Goal: Transaction & Acquisition: Book appointment/travel/reservation

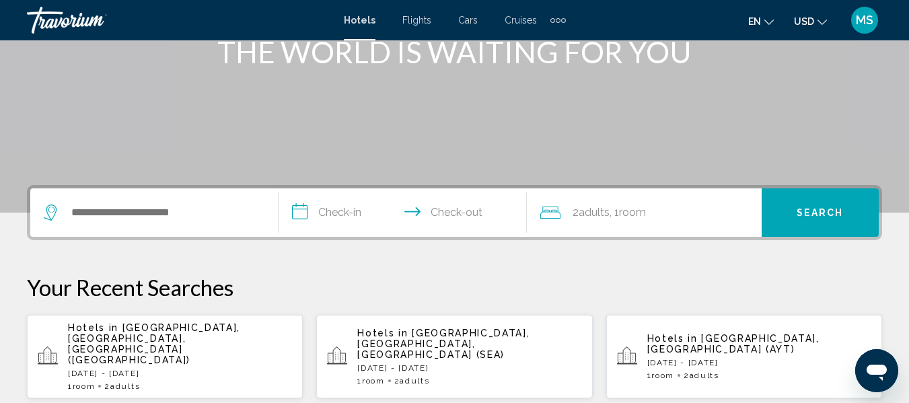
scroll to position [197, 0]
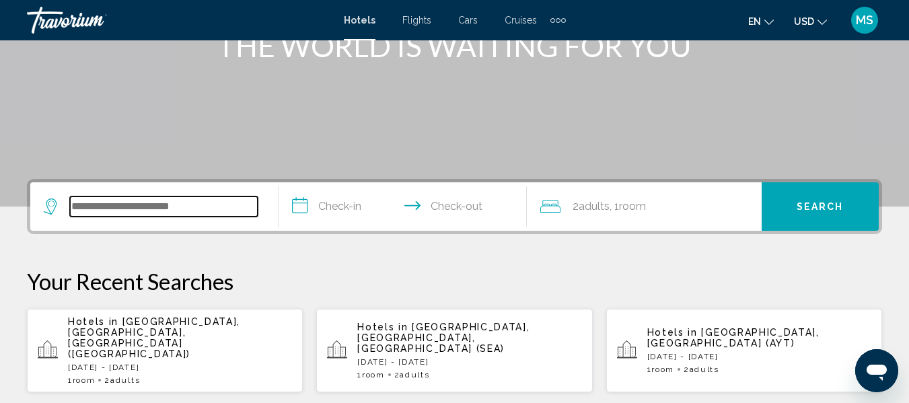
click at [223, 215] on input "Search widget" at bounding box center [164, 207] width 188 height 20
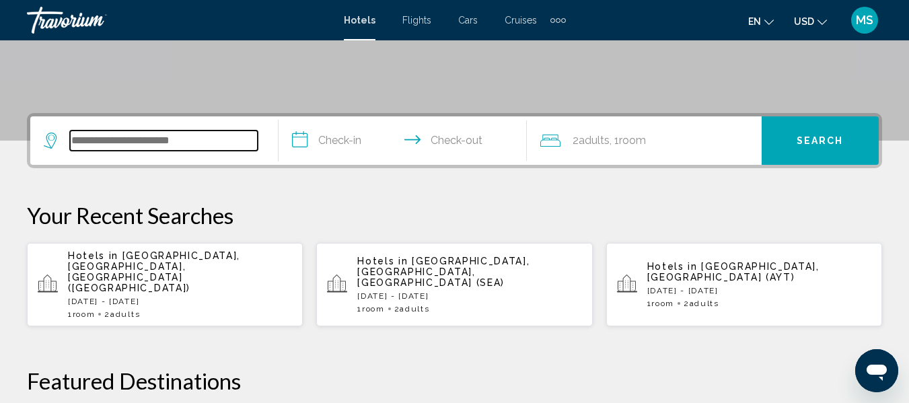
scroll to position [332, 0]
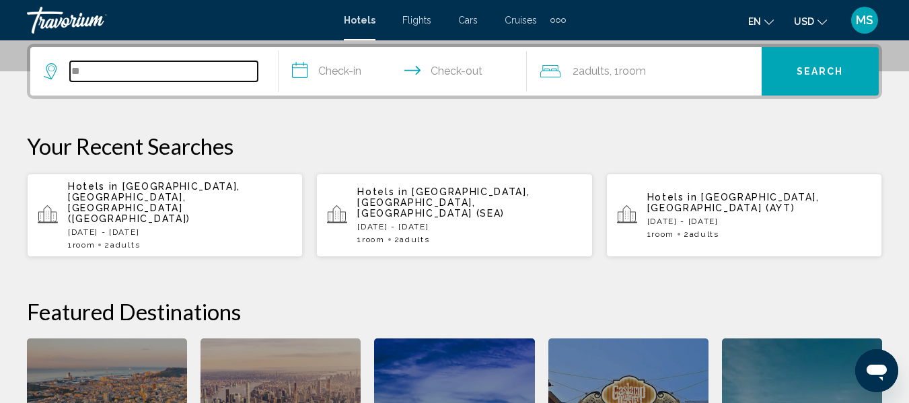
type input "*"
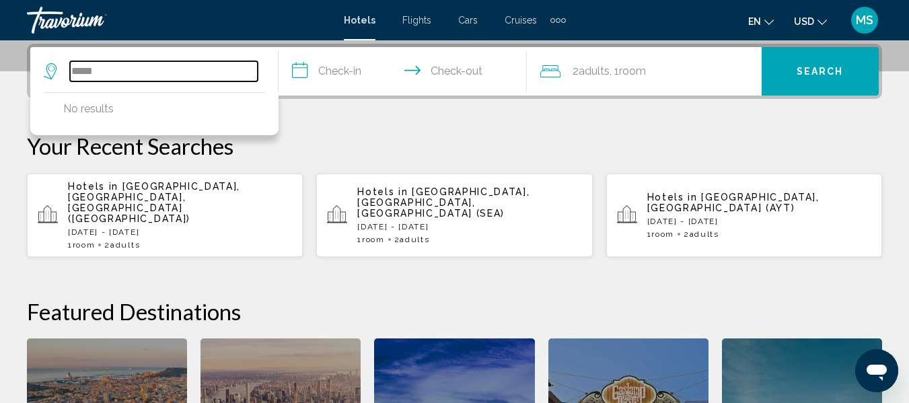
type input "*****"
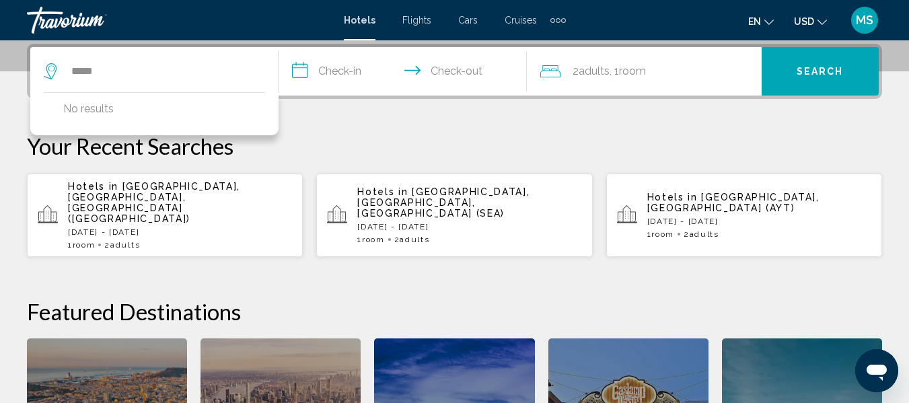
click at [289, 75] on input "**********" at bounding box center [406, 73] width 254 height 52
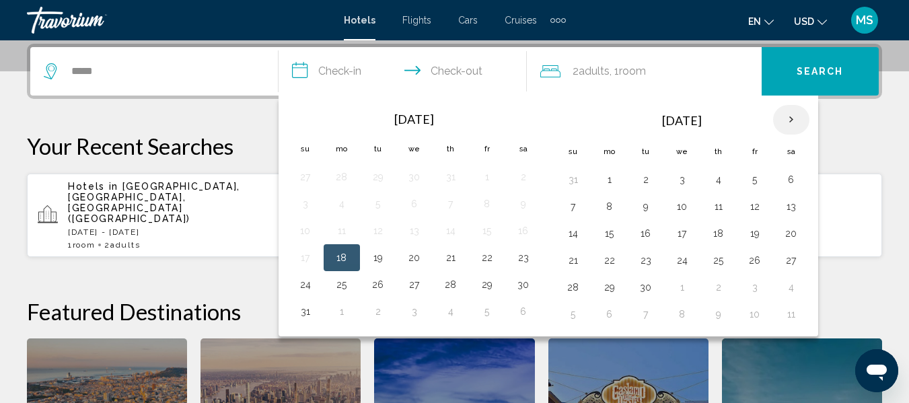
click at [792, 124] on th "Next month" at bounding box center [791, 120] width 36 height 30
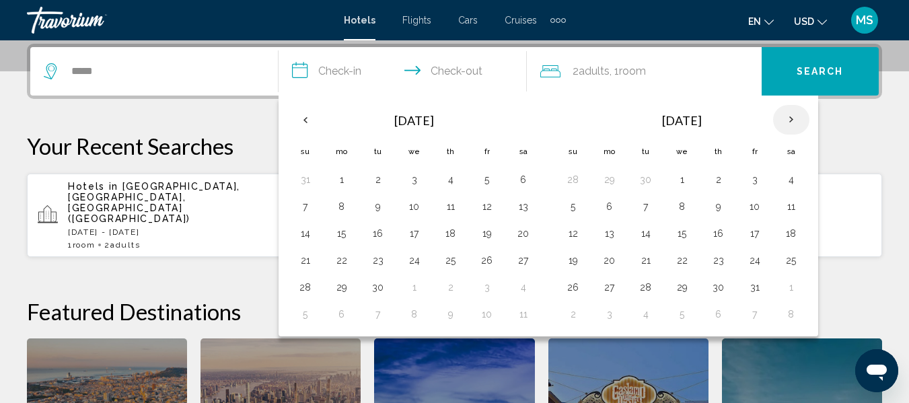
click at [795, 121] on th "Next month" at bounding box center [791, 120] width 36 height 30
click at [790, 120] on th "Next month" at bounding box center [791, 120] width 36 height 30
click at [721, 210] on button "11" at bounding box center [719, 206] width 22 height 19
click at [716, 235] on button "18" at bounding box center [719, 233] width 22 height 19
type input "**********"
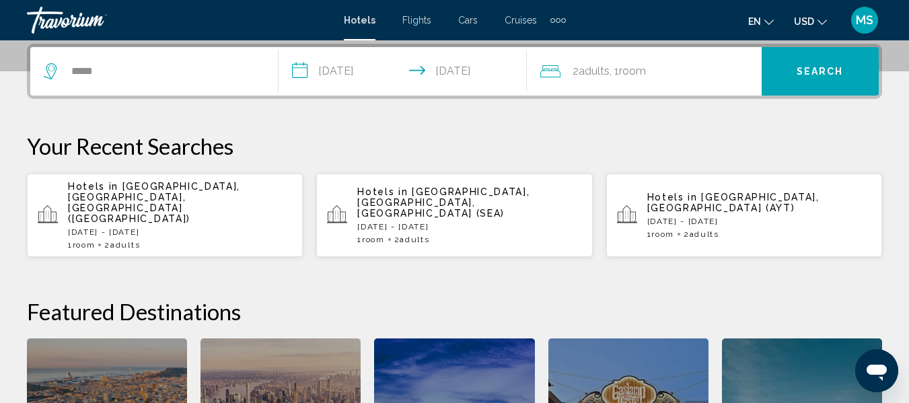
click at [549, 70] on icon "Travelers: 2 adults, 0 children" at bounding box center [550, 71] width 20 height 12
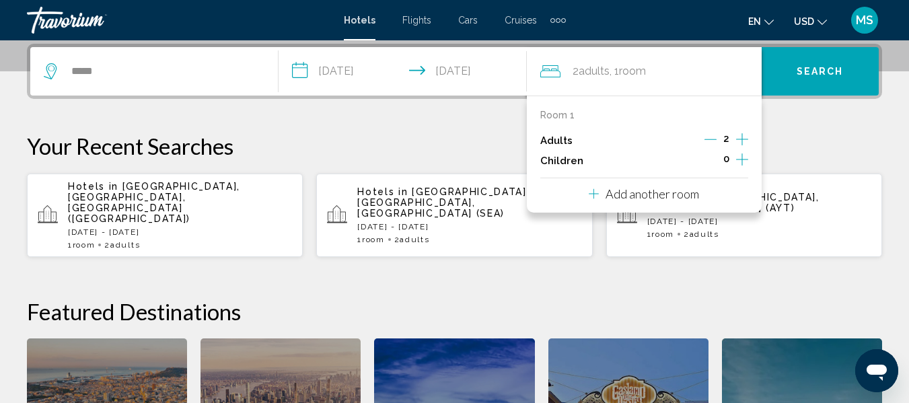
click at [744, 168] on button "Increment children" at bounding box center [742, 161] width 12 height 20
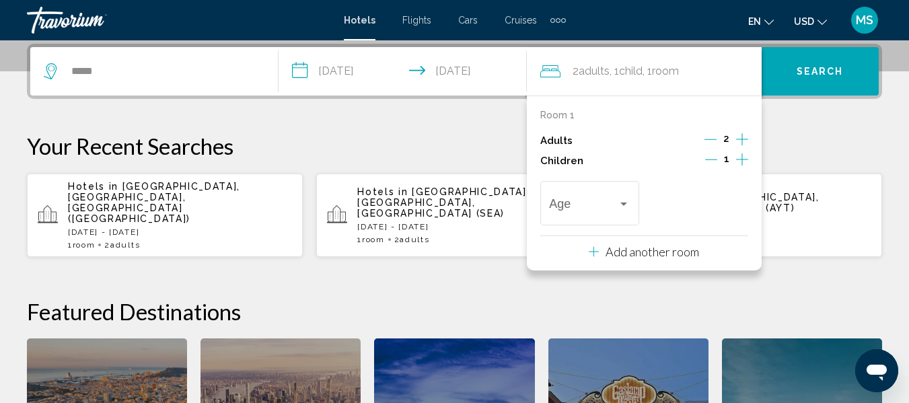
click at [742, 160] on icon "Increment children" at bounding box center [742, 159] width 12 height 12
click at [609, 201] on span "Travelers: 2 adults, 2 children" at bounding box center [583, 206] width 69 height 13
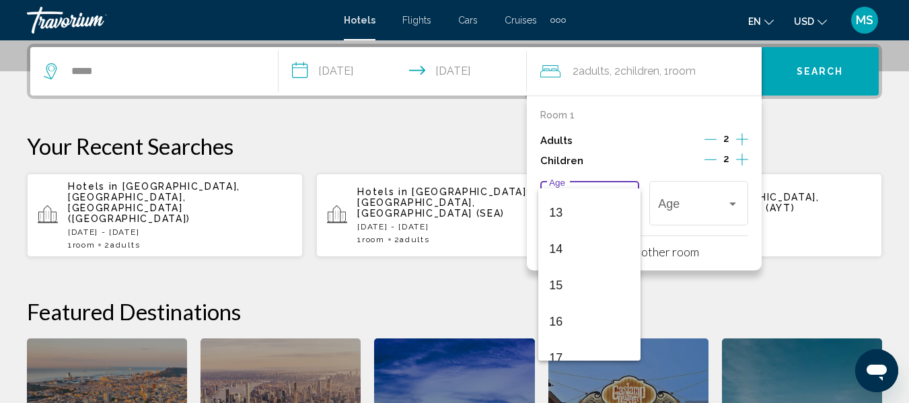
scroll to position [482, 0]
click at [573, 197] on span "13" at bounding box center [589, 197] width 81 height 36
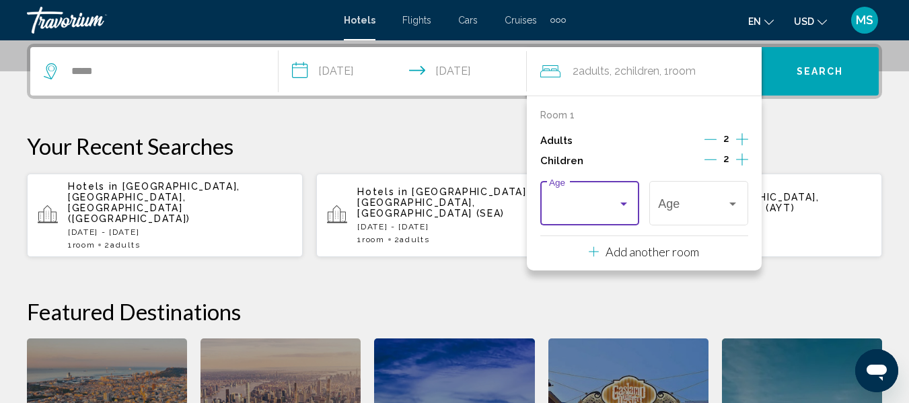
scroll to position [472, 0]
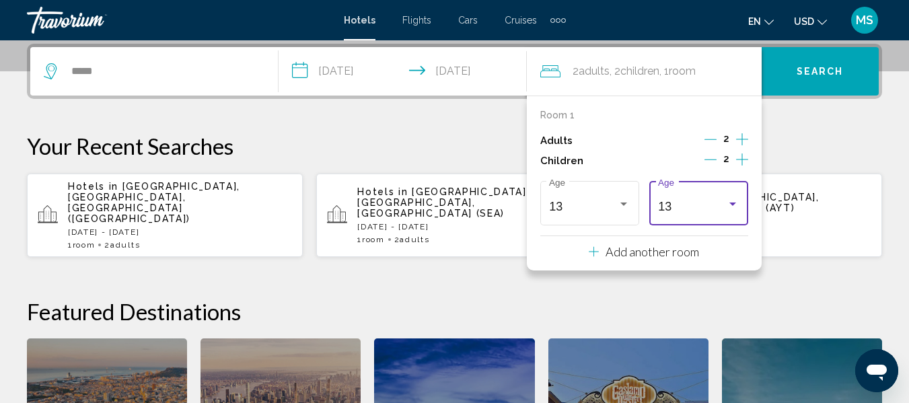
click at [717, 207] on div "13" at bounding box center [692, 206] width 69 height 13
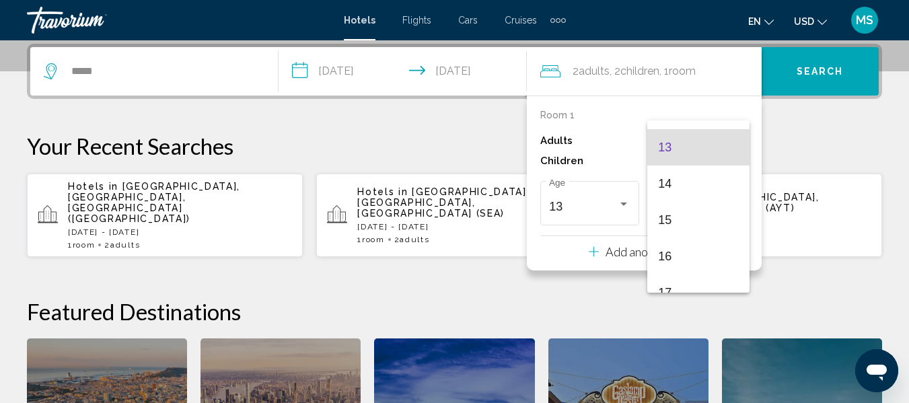
scroll to position [466, 0]
click at [670, 284] on span "17" at bounding box center [698, 290] width 81 height 36
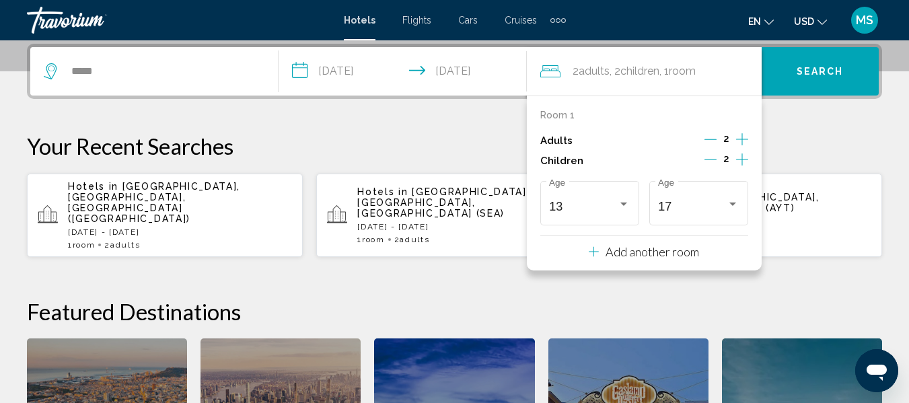
click at [617, 259] on div "Add another room" at bounding box center [644, 252] width 110 height 16
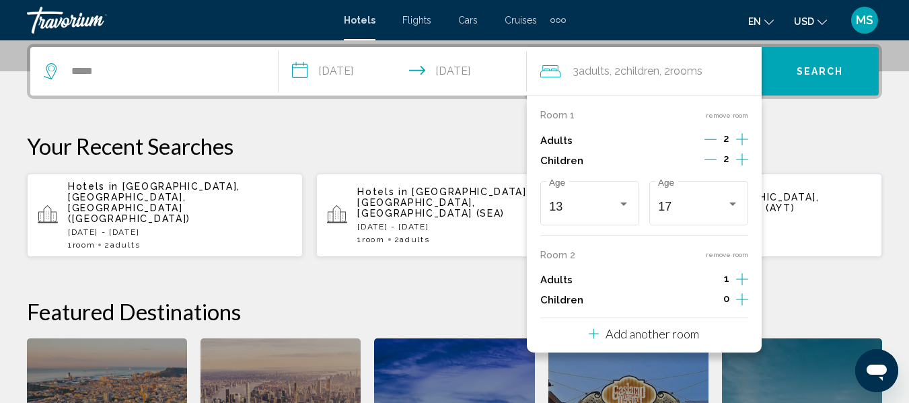
click at [596, 339] on icon "Travelers: 3 adults, 2 children" at bounding box center [594, 334] width 10 height 16
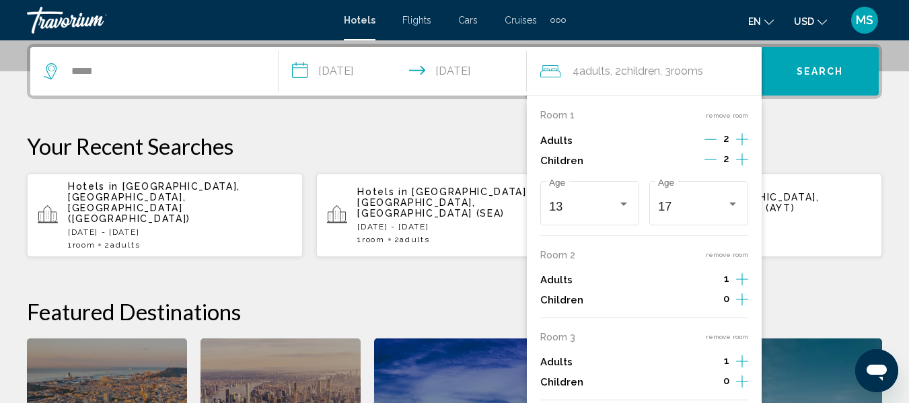
click at [844, 122] on div "**********" at bounding box center [454, 299] width 909 height 510
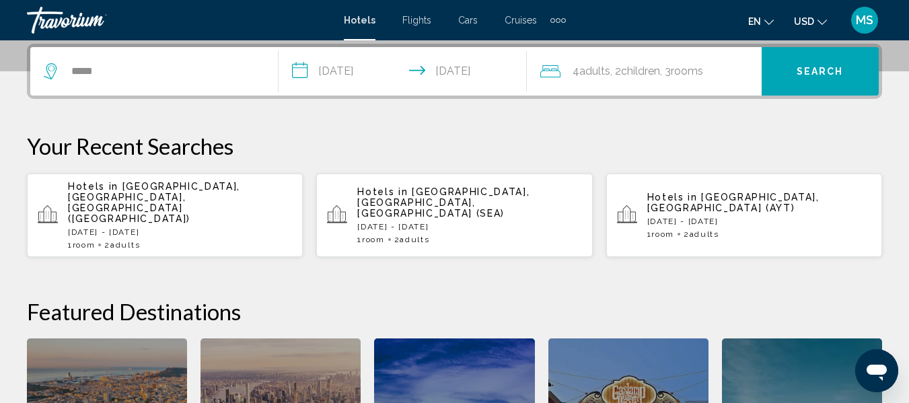
click at [703, 75] on span "rooms" at bounding box center [687, 71] width 32 height 13
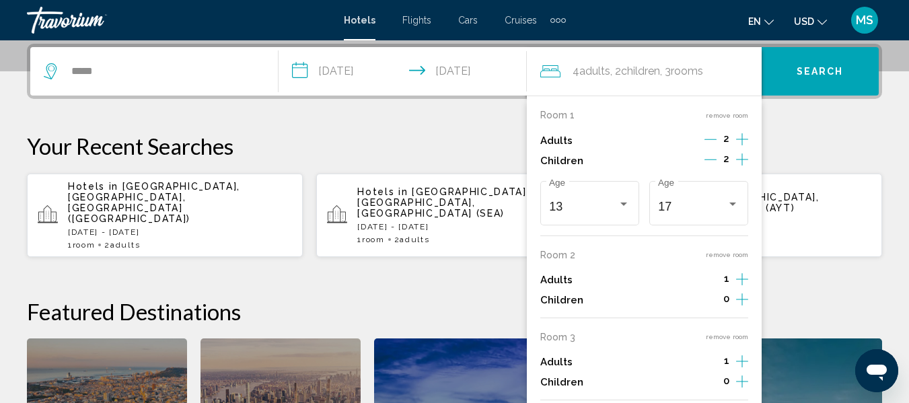
click at [724, 337] on button "remove room" at bounding box center [727, 336] width 42 height 9
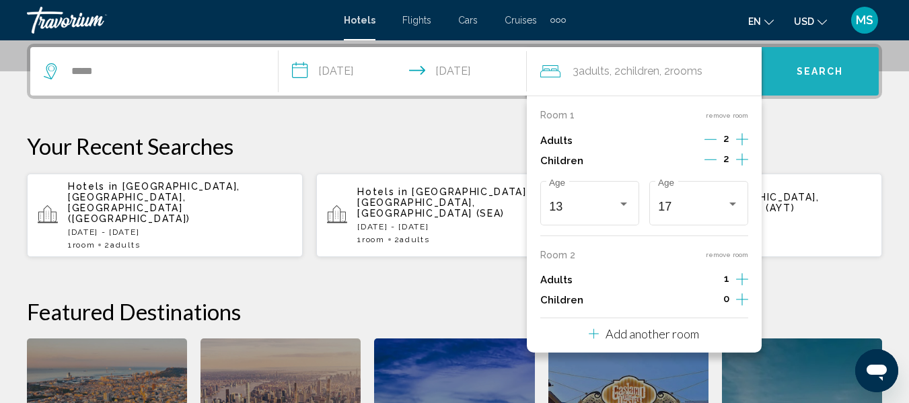
click at [813, 77] on button "Search" at bounding box center [820, 71] width 117 height 48
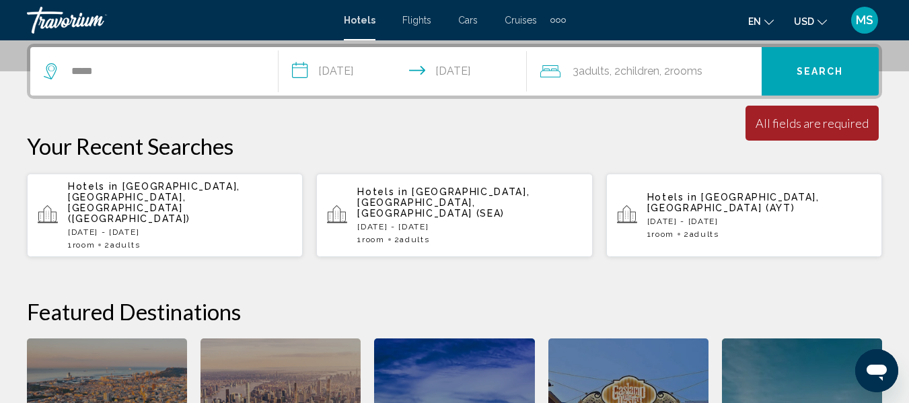
click at [820, 67] on span "Search" at bounding box center [820, 72] width 47 height 11
click at [806, 122] on div "All fields are required" at bounding box center [812, 123] width 113 height 15
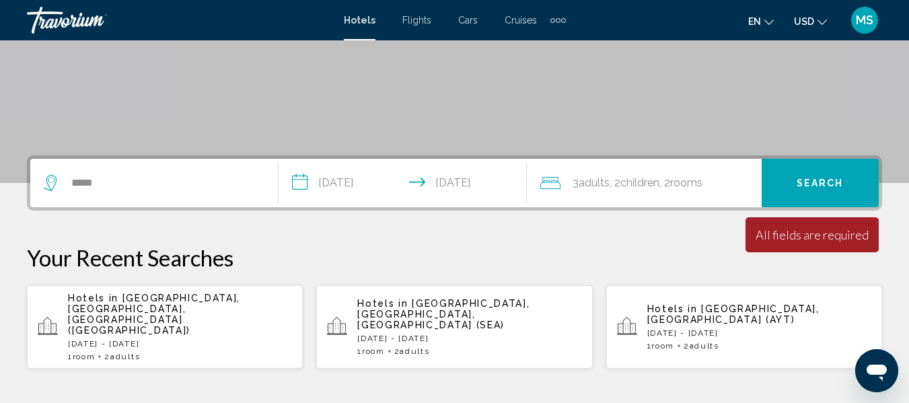
scroll to position [0, 0]
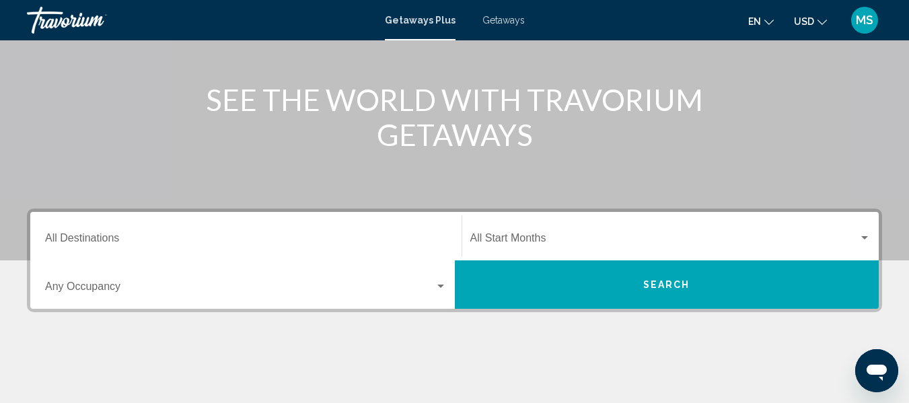
scroll to position [149, 0]
